Goal: Communication & Community: Answer question/provide support

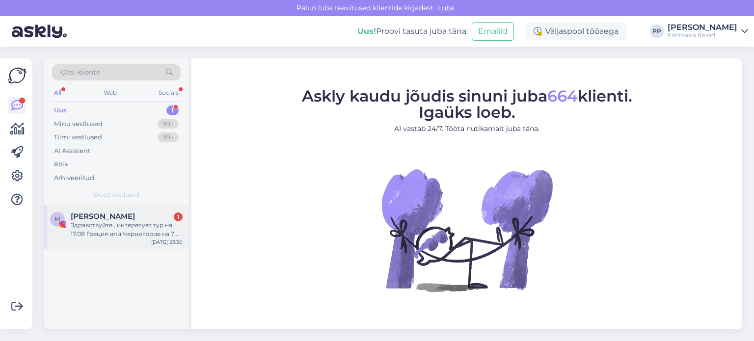
click at [129, 225] on div "Здравствуйте , интересует тур на 17.08 Греция или Черногорие на 7 ночей на двои…" at bounding box center [127, 230] width 112 height 18
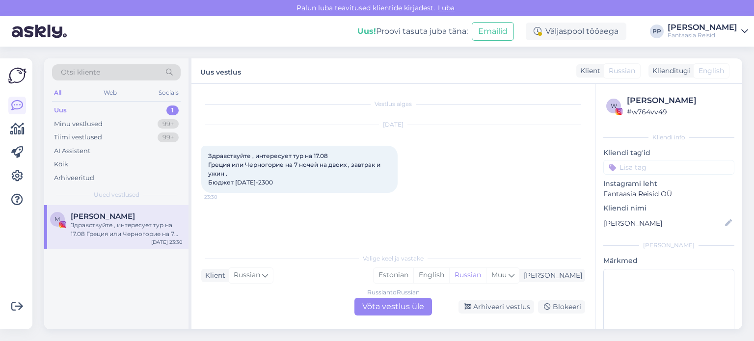
click at [397, 308] on div "Russian to Russian Võta vestlus üle" at bounding box center [394, 307] width 78 height 18
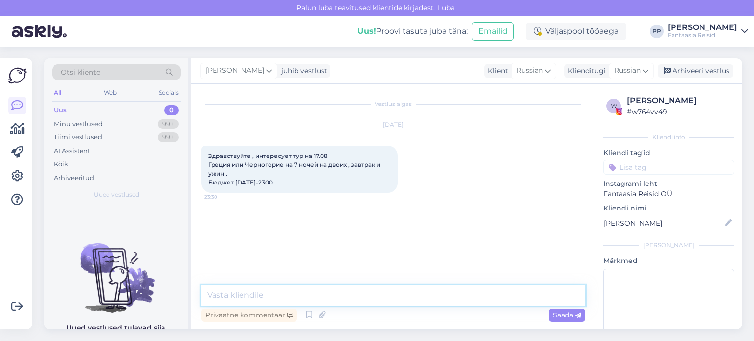
click at [261, 301] on textarea at bounding box center [393, 295] width 384 height 21
type textarea "Добрый день"
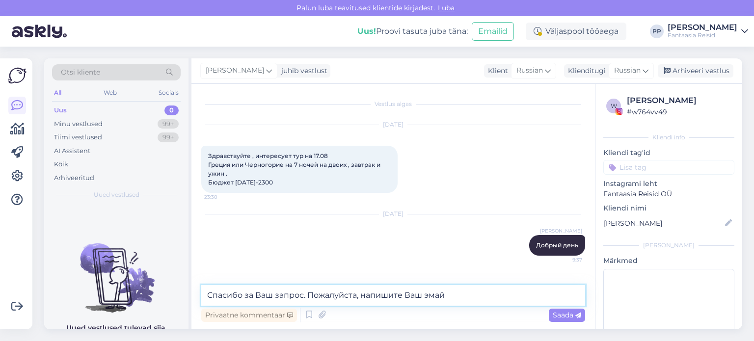
type textarea "Спасибо за Ваш запрос. Пожалуйста, напишите Ваш эмайл"
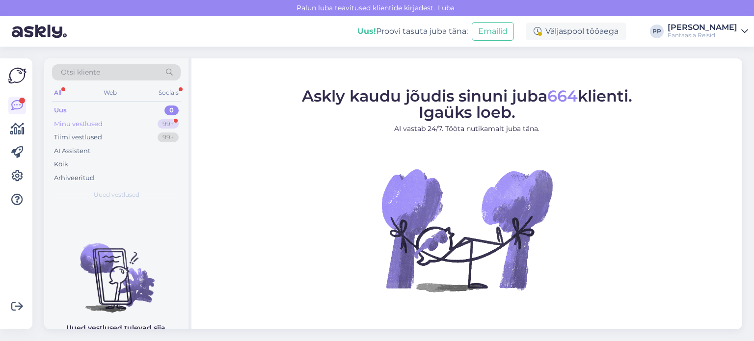
click at [92, 126] on div "Minu vestlused" at bounding box center [78, 124] width 49 height 10
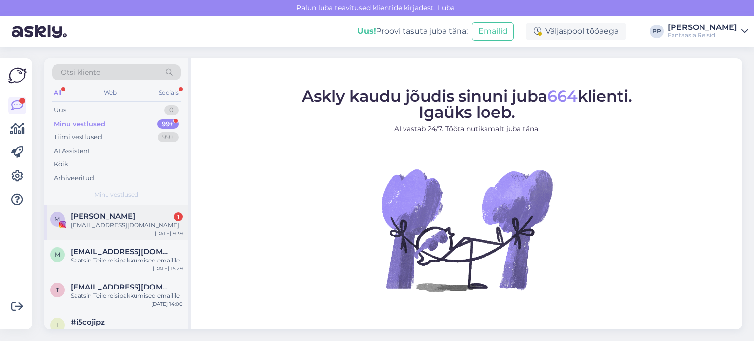
click at [103, 220] on span "[PERSON_NAME]" at bounding box center [103, 216] width 64 height 9
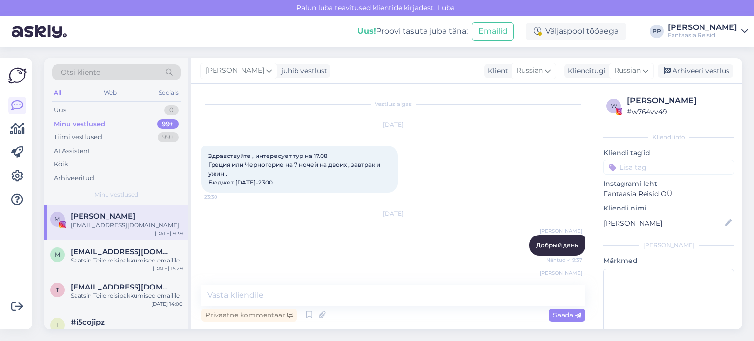
scroll to position [83, 0]
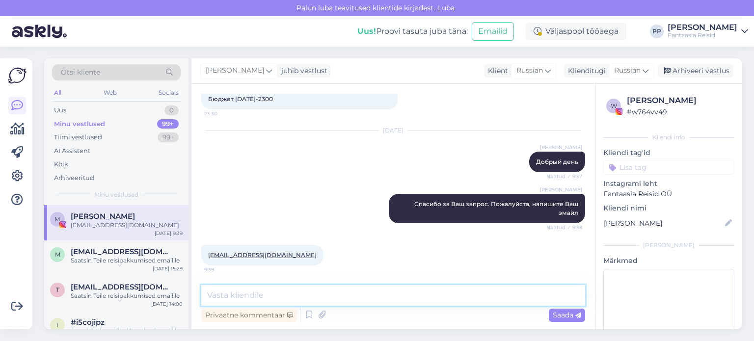
click at [286, 298] on textarea at bounding box center [393, 295] width 384 height 21
type textarea "Спасибо. Скоро Вам пришлю"
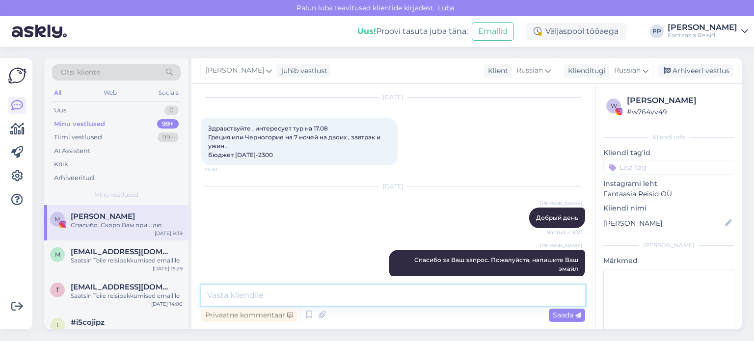
scroll to position [126, 0]
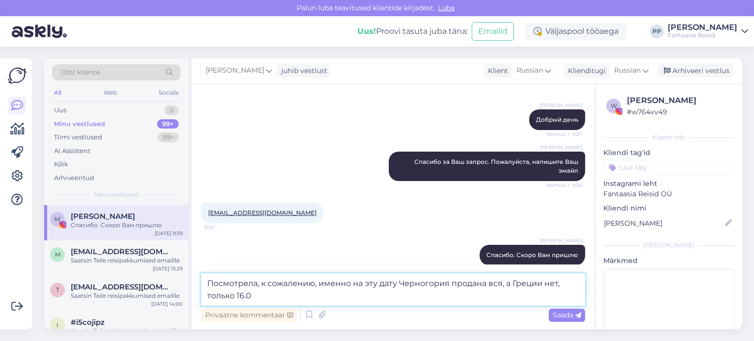
type textarea "Посмотрела, к сожалению, именно на эту дату Черногория продана вся, а Греции не…"
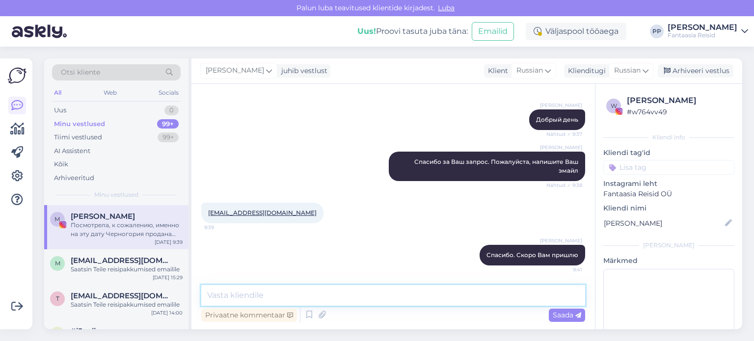
scroll to position [177, 0]
